Goal: Task Accomplishment & Management: Manage account settings

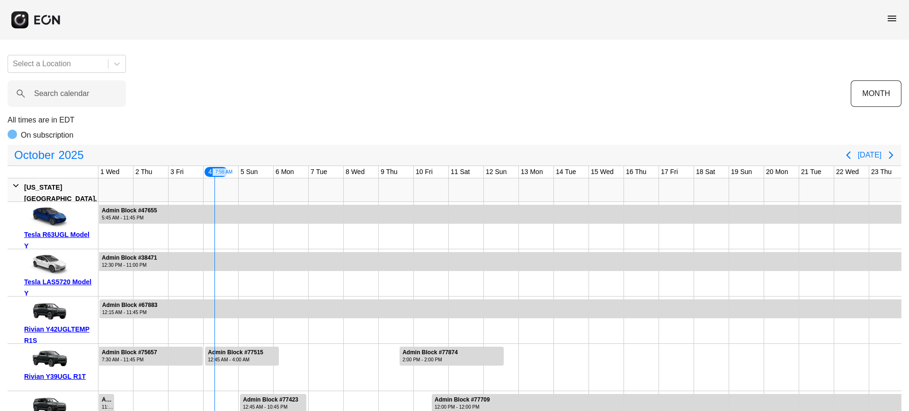
scroll to position [0, 106]
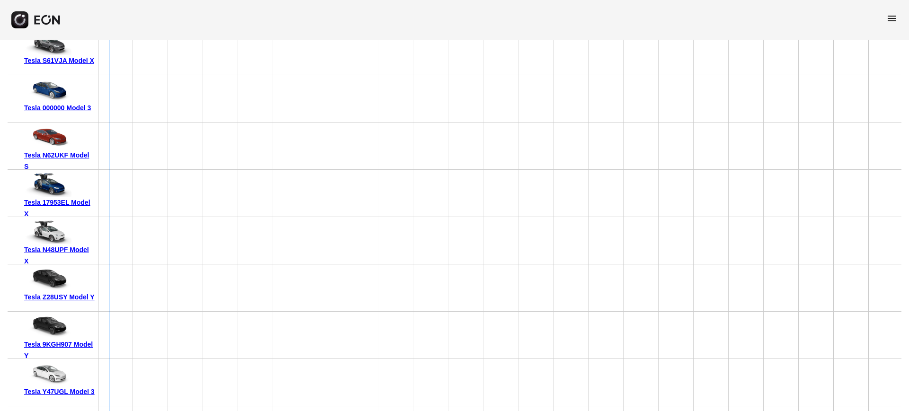
scroll to position [6307, 0]
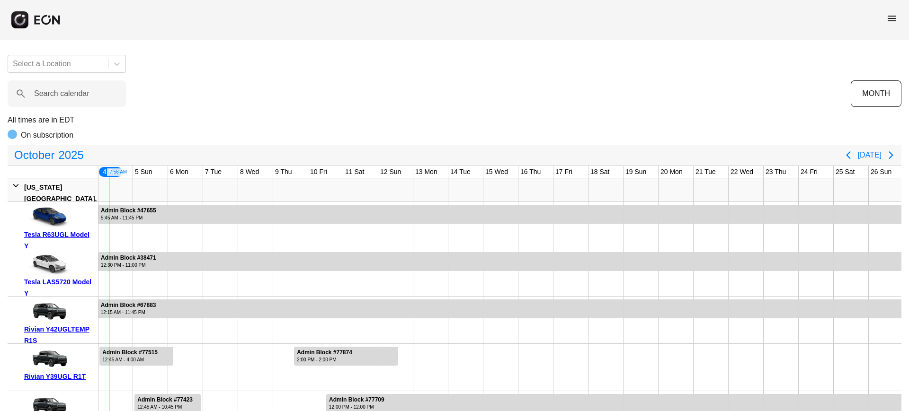
click at [894, 22] on span "menu" at bounding box center [891, 18] width 11 height 11
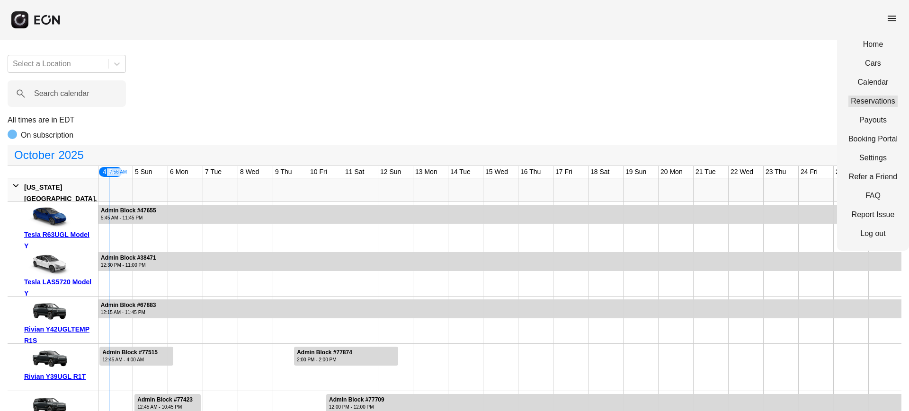
drag, startPoint x: 862, startPoint y: 93, endPoint x: 861, endPoint y: 99, distance: 6.7
click at [861, 99] on div "Home Cars Calendar Reservations Payouts Booking Portal Settings Refer a Friend …" at bounding box center [873, 138] width 72 height 223
click at [861, 99] on link "Reservations" at bounding box center [872, 101] width 49 height 11
